Goal: Find specific fact: Find contact information

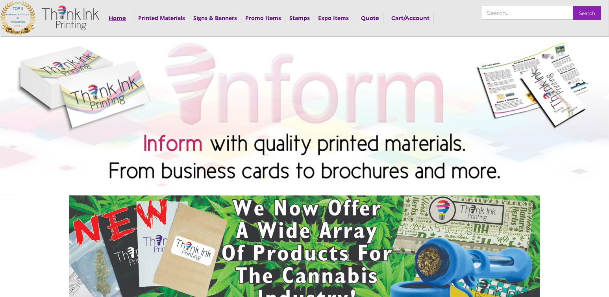
click at [120, 16] on strong "Home" at bounding box center [117, 18] width 17 height 7
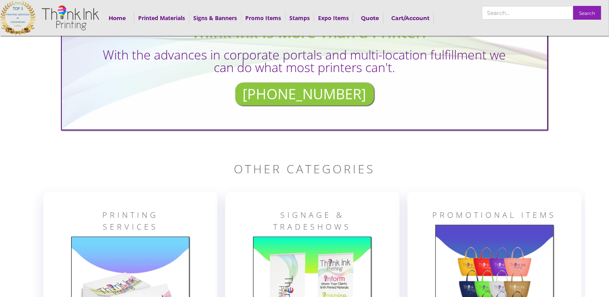
scroll to position [667, 0]
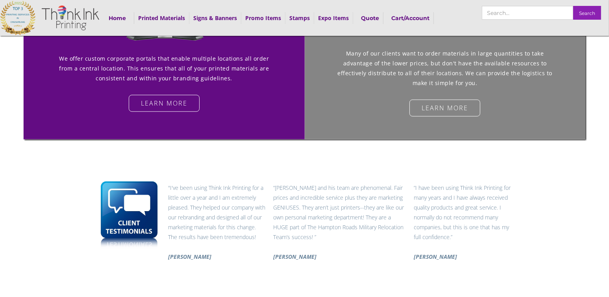
scroll to position [1479, 0]
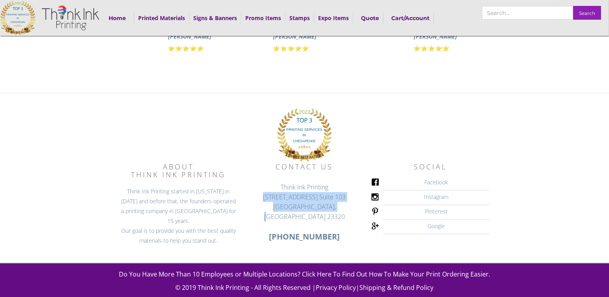
drag, startPoint x: 260, startPoint y: 205, endPoint x: 337, endPoint y: 215, distance: 77.4
click at [337, 215] on p "Think Ink Printing [STREET_ADDRESS] [STREET_ADDRESS] 757-315-8565" at bounding box center [304, 210] width 118 height 64
copy span "[STREET_ADDRESS] [STREET_ADDRESS]"
